Goal: Information Seeking & Learning: Learn about a topic

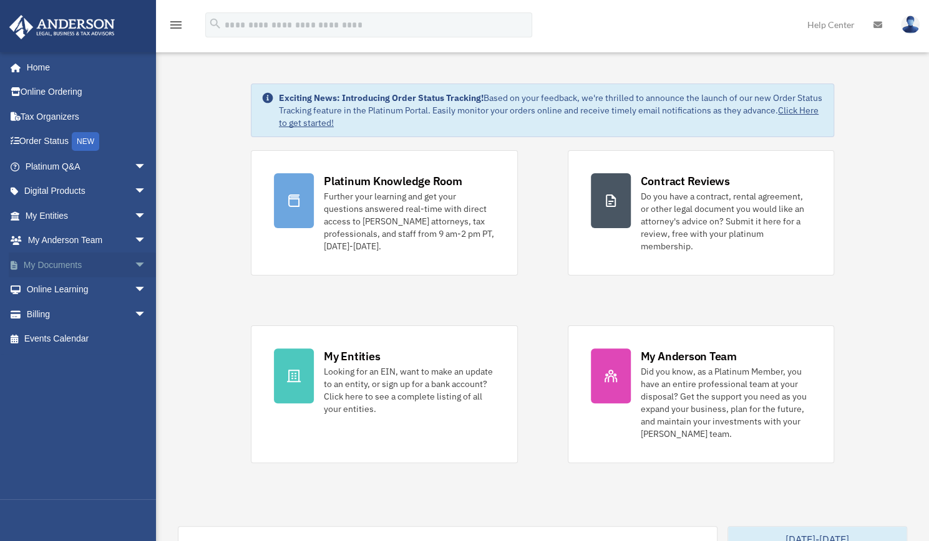
click at [75, 269] on link "My Documents arrow_drop_down" at bounding box center [87, 265] width 157 height 25
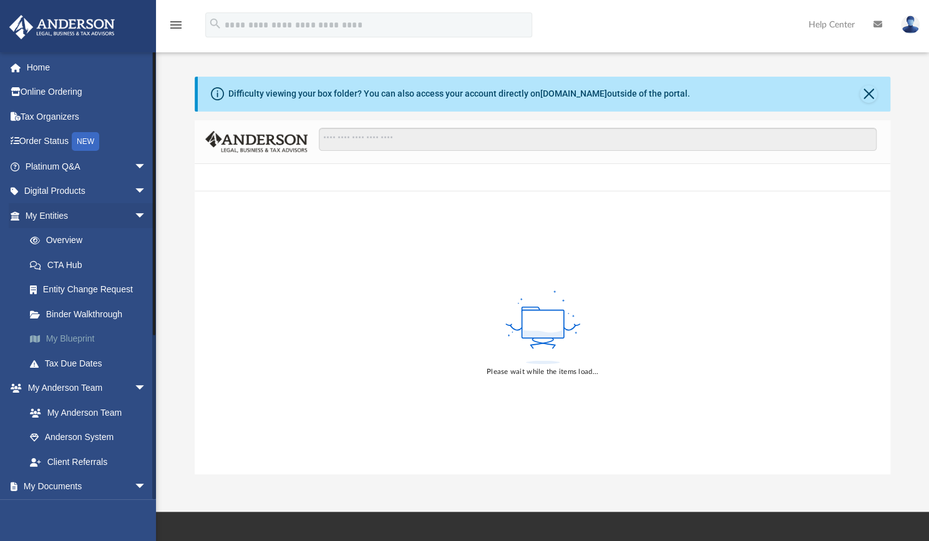
click at [93, 339] on link "My Blueprint" at bounding box center [91, 339] width 148 height 25
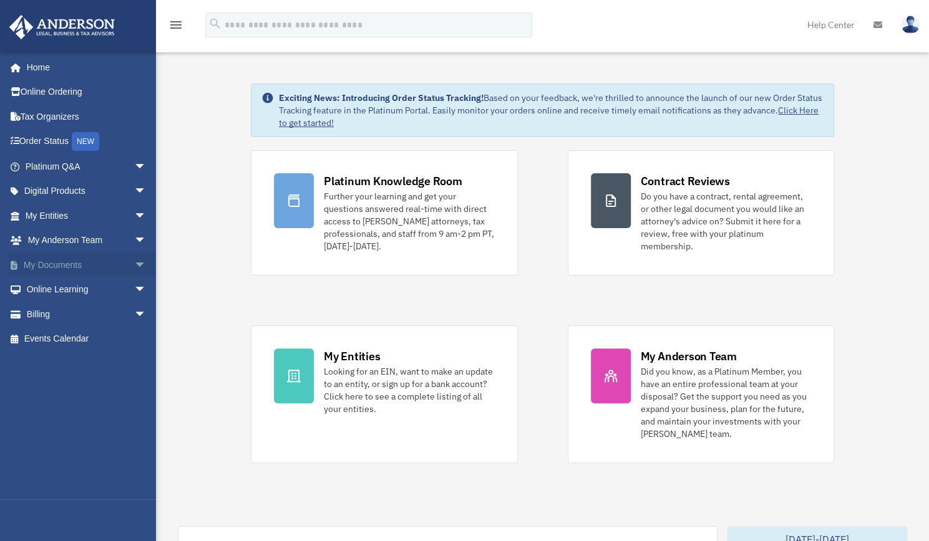
click at [134, 265] on span "arrow_drop_down" at bounding box center [146, 266] width 25 height 26
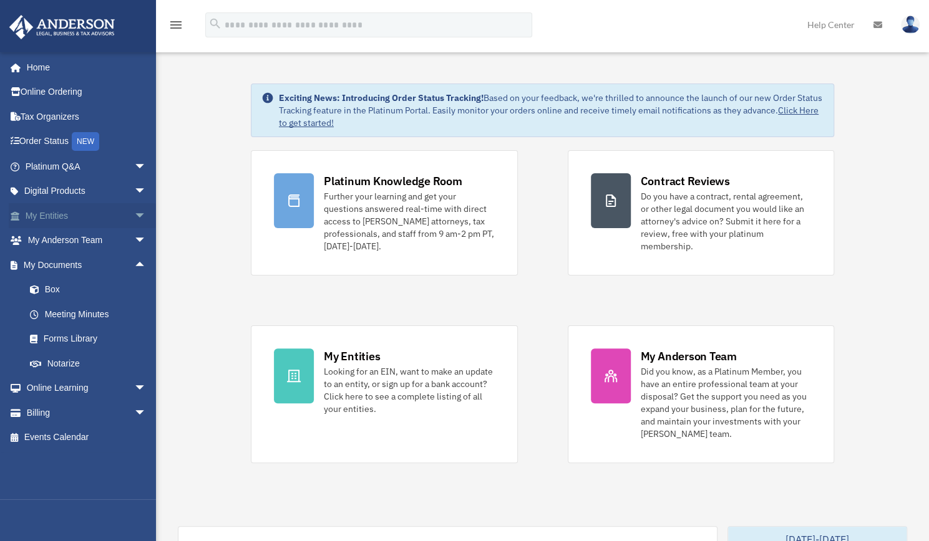
click at [135, 211] on span "arrow_drop_down" at bounding box center [146, 216] width 25 height 26
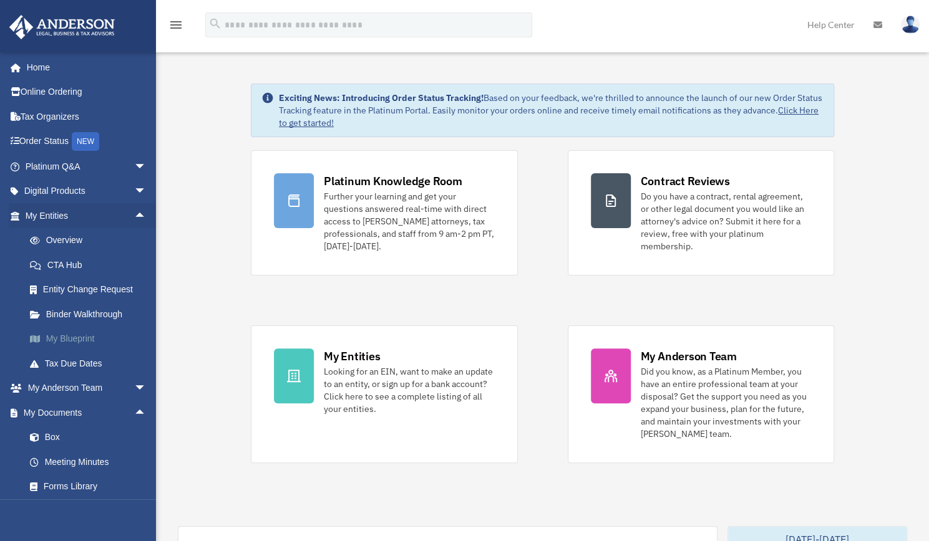
click at [107, 335] on link "My Blueprint" at bounding box center [91, 339] width 148 height 25
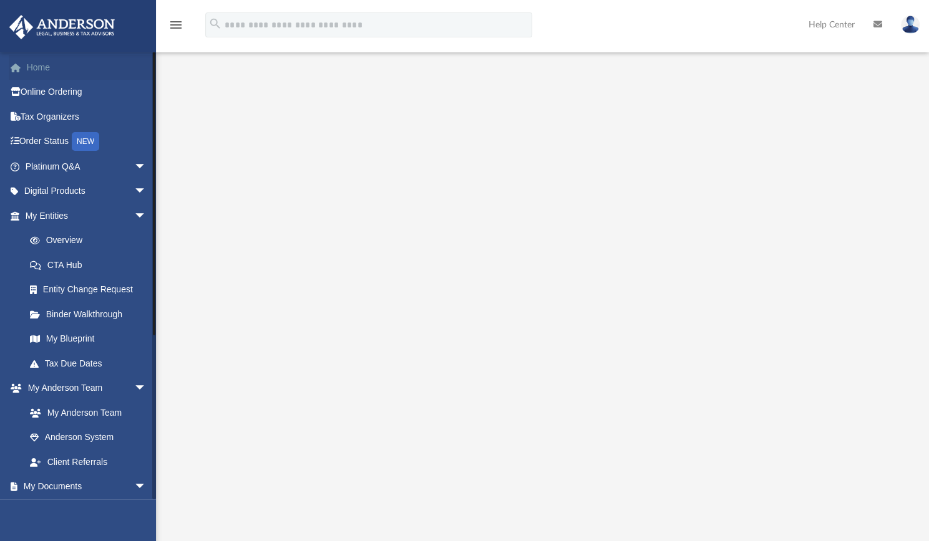
click at [42, 65] on link "Home" at bounding box center [87, 67] width 157 height 25
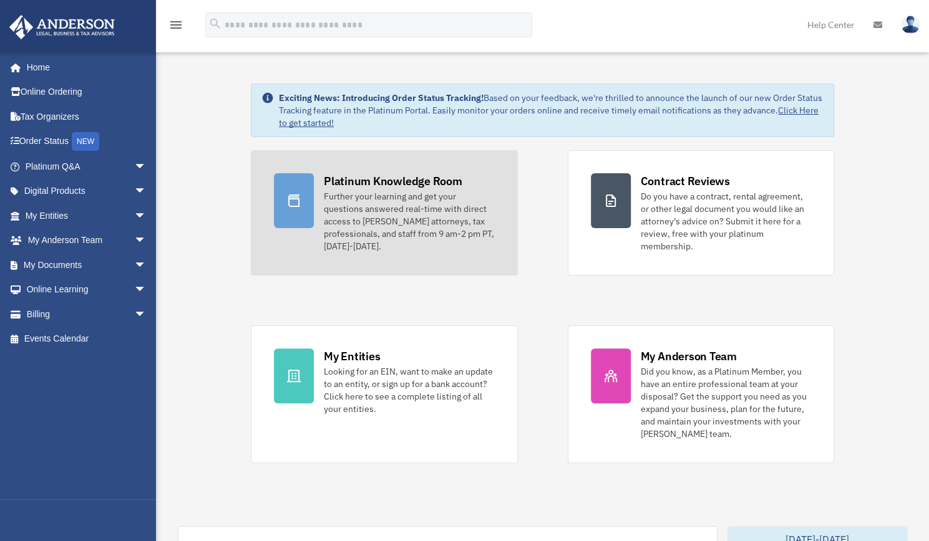
click at [392, 234] on div "Further your learning and get your questions answered real-time with direct acc…" at bounding box center [409, 221] width 171 height 62
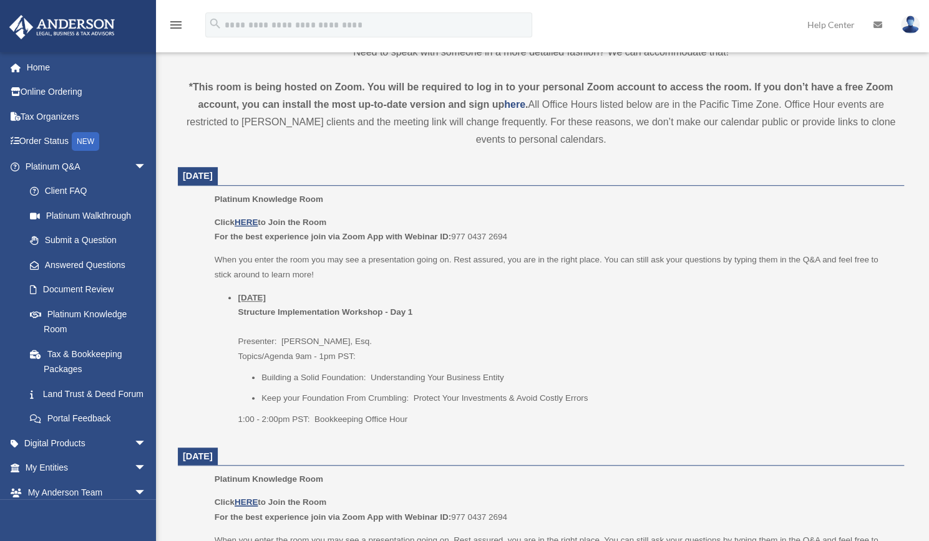
scroll to position [394, 0]
click at [247, 223] on u "HERE" at bounding box center [245, 221] width 23 height 9
